Goal: Check status: Check status

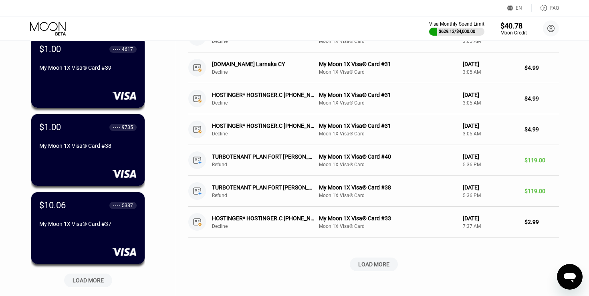
scroll to position [232, 0]
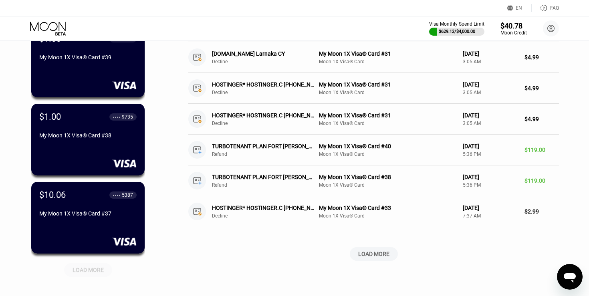
click at [101, 269] on div "LOAD MORE" at bounding box center [88, 269] width 31 height 7
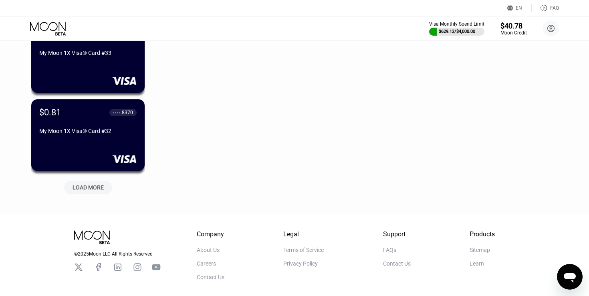
scroll to position [741, 0]
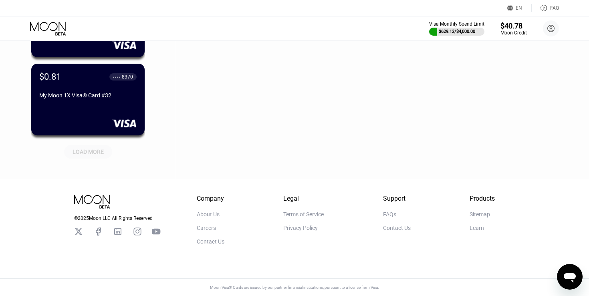
click at [96, 153] on div "LOAD MORE" at bounding box center [88, 151] width 31 height 7
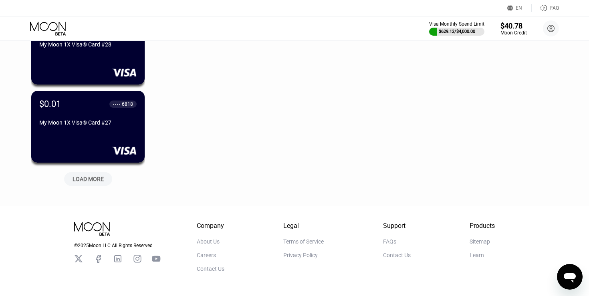
scroll to position [1132, 0]
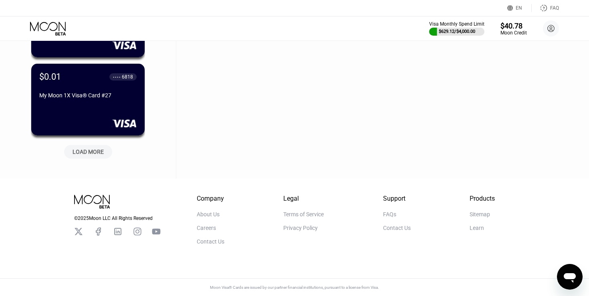
click at [92, 152] on div "LOAD MORE" at bounding box center [88, 151] width 31 height 7
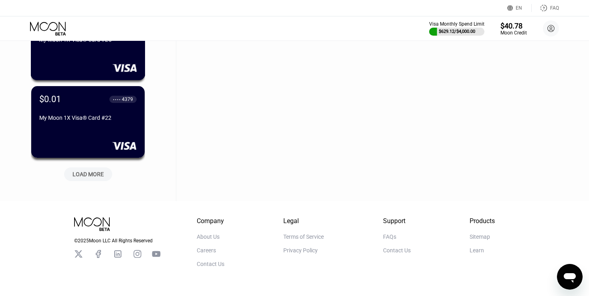
scroll to position [1523, 0]
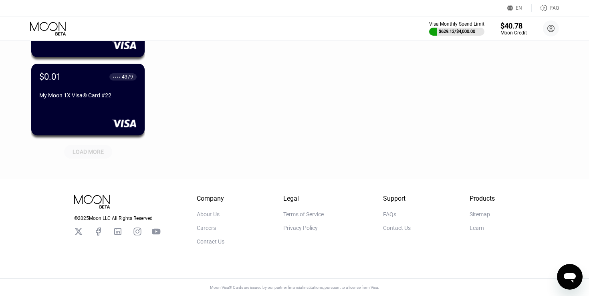
click at [93, 149] on div "LOAD MORE" at bounding box center [88, 151] width 31 height 7
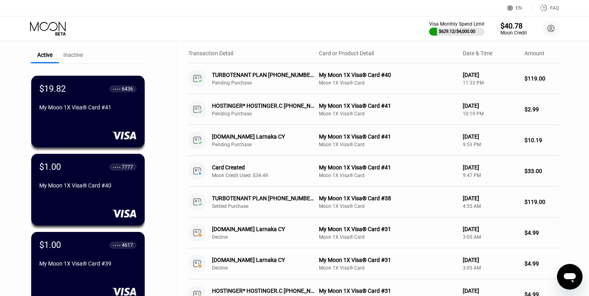
scroll to position [20, 0]
